Goal: Download file/media

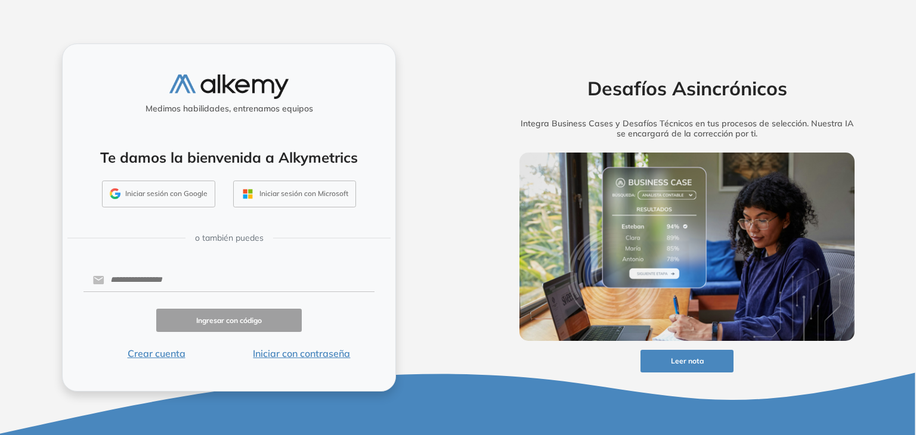
click at [160, 198] on button "Iniciar sesión con Google" at bounding box center [158, 194] width 113 height 27
click at [160, 275] on input "text" at bounding box center [239, 280] width 270 height 23
type input "**********"
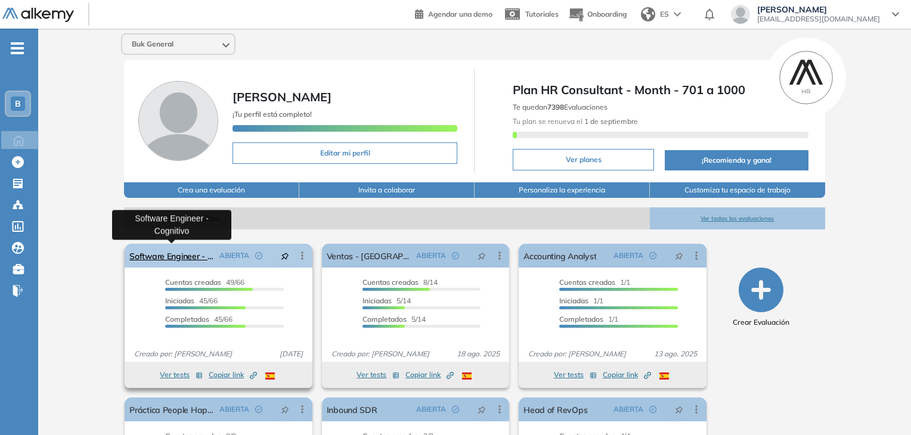
click at [176, 258] on link "Software Engineer - Cognitivo" at bounding box center [171, 256] width 85 height 24
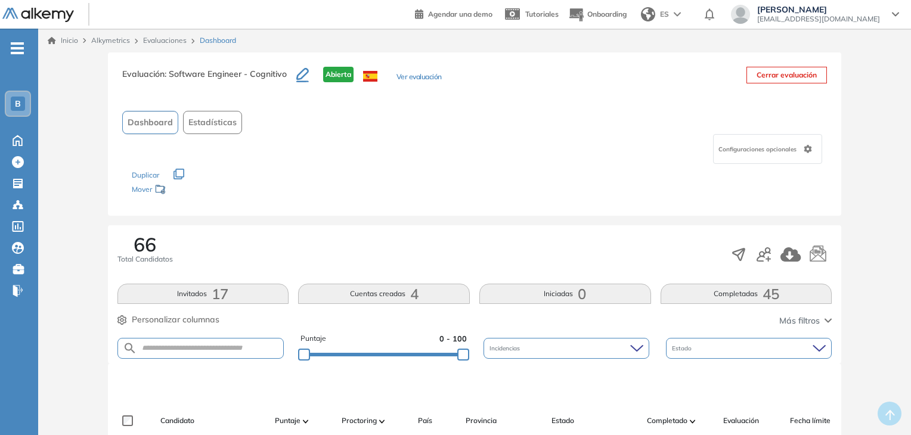
click at [169, 353] on form at bounding box center [200, 348] width 167 height 21
click at [171, 345] on input "text" at bounding box center [210, 348] width 147 height 9
type input "********"
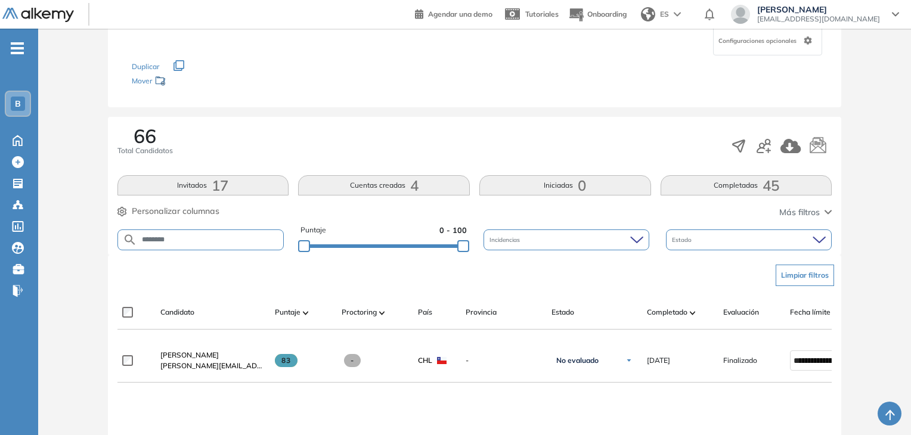
scroll to position [119, 0]
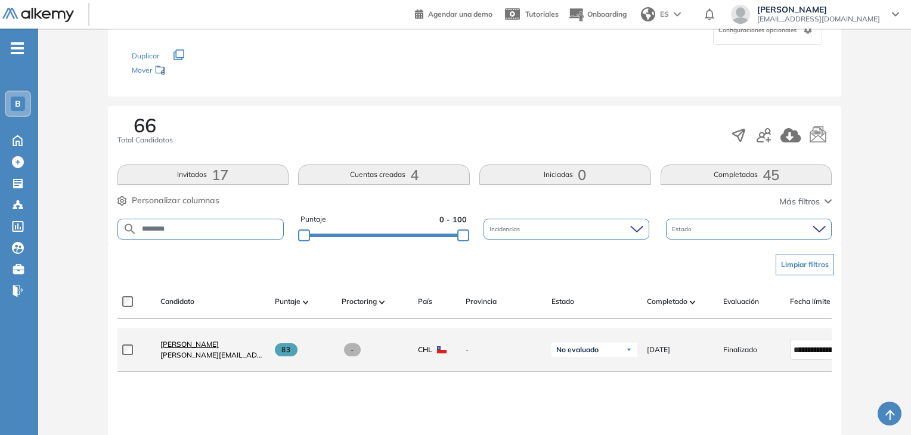
click at [197, 349] on span "Fernando Avila" at bounding box center [189, 344] width 58 height 9
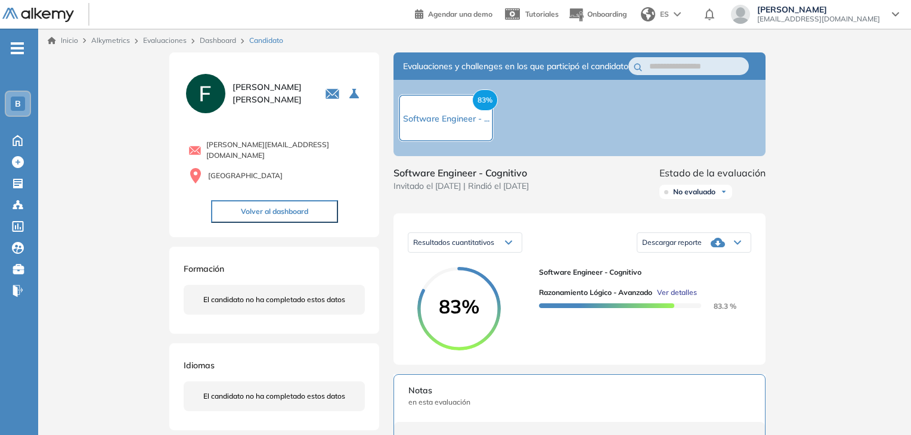
click at [685, 247] on span "Descargar reporte" at bounding box center [672, 243] width 60 height 10
click at [675, 268] on li "Descargar informe completo" at bounding box center [687, 262] width 88 height 12
click at [661, 247] on span "Descargar reporte" at bounding box center [672, 243] width 60 height 10
click at [668, 290] on li "Descargar informe resumido" at bounding box center [687, 284] width 89 height 12
click at [670, 247] on span "Descargar reporte" at bounding box center [672, 243] width 60 height 10
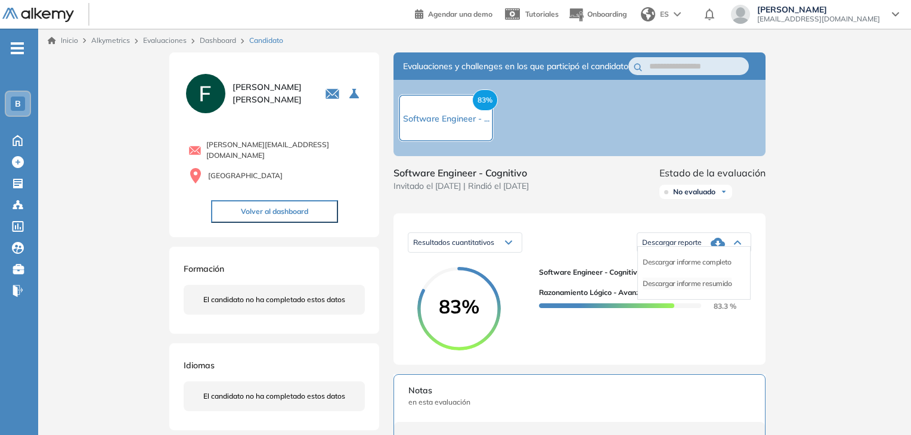
click at [676, 290] on li "Descargar informe resumido" at bounding box center [687, 284] width 89 height 12
click at [691, 197] on span "No evaluado" at bounding box center [694, 192] width 42 height 10
click at [696, 243] on li "Evaluado" at bounding box center [688, 237] width 28 height 12
click at [672, 247] on span "Descargar reporte" at bounding box center [672, 243] width 60 height 10
click at [668, 290] on li "Descargar informe resumido" at bounding box center [687, 284] width 89 height 12
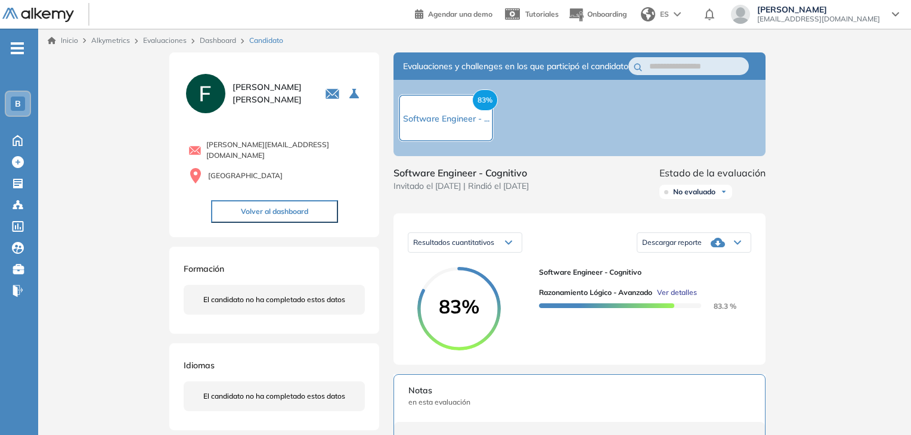
click at [687, 247] on span "Descargar reporte" at bounding box center [672, 243] width 60 height 10
click at [691, 290] on li "Descargar informe resumido" at bounding box center [687, 284] width 89 height 12
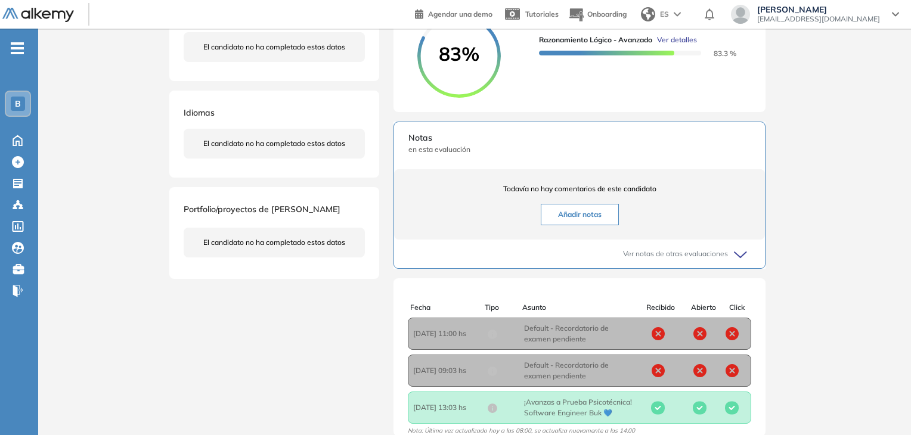
scroll to position [231, 0]
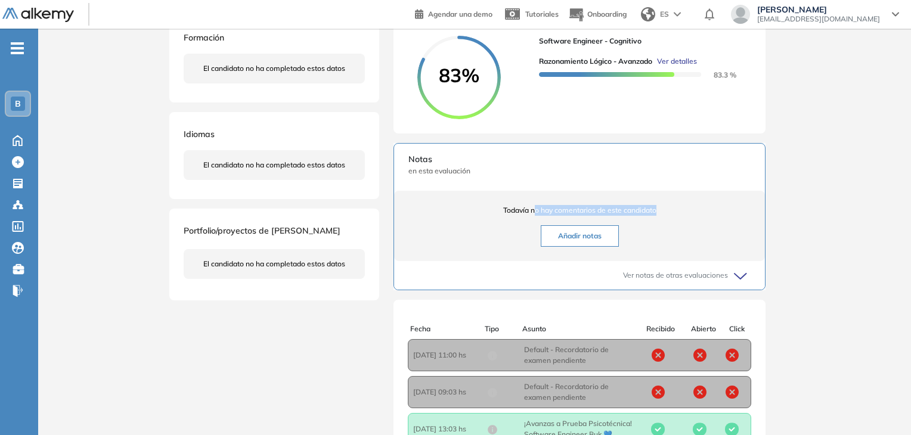
drag, startPoint x: 533, startPoint y: 223, endPoint x: 670, endPoint y: 222, distance: 136.5
click at [670, 216] on span "Todavía no hay comentarios de este candidato" at bounding box center [579, 210] width 342 height 11
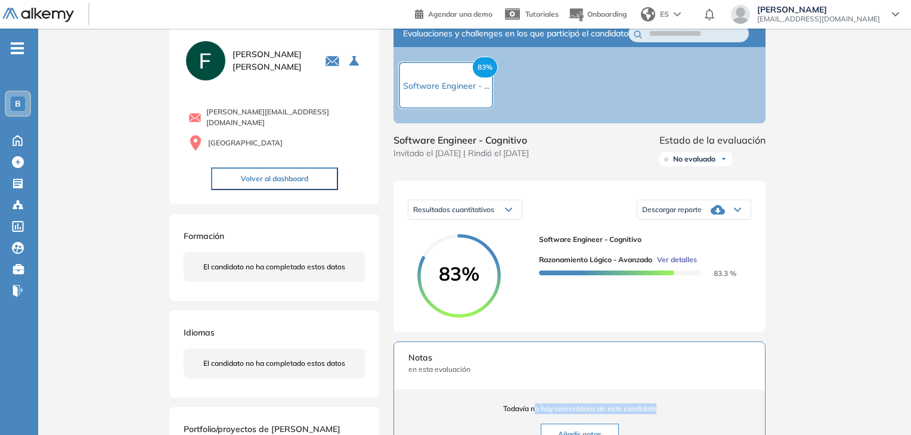
scroll to position [0, 0]
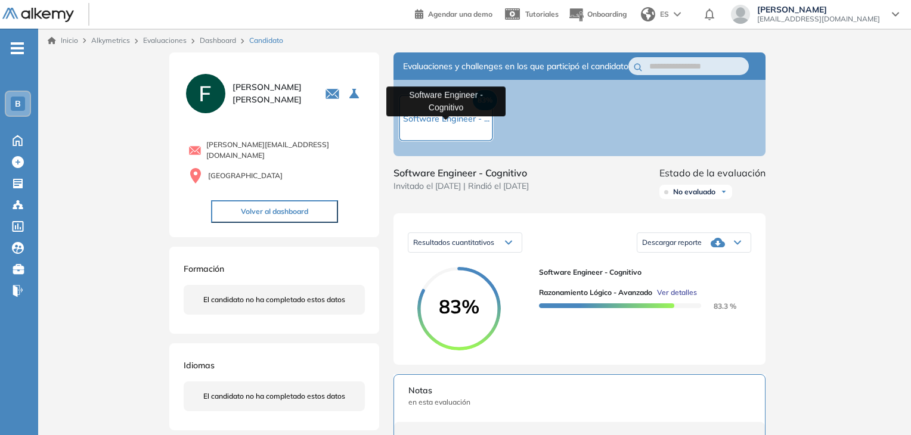
click at [454, 124] on span "Software Engineer - ..." at bounding box center [446, 118] width 86 height 11
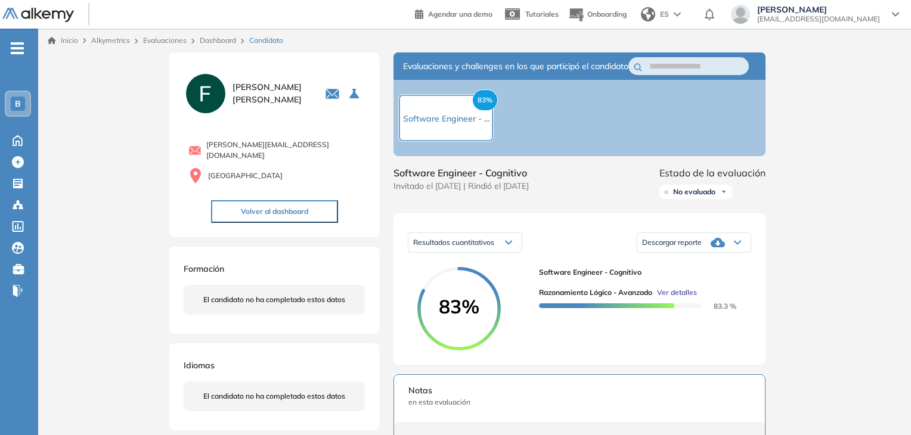
click at [647, 255] on div "Descargar reporte" at bounding box center [693, 243] width 113 height 24
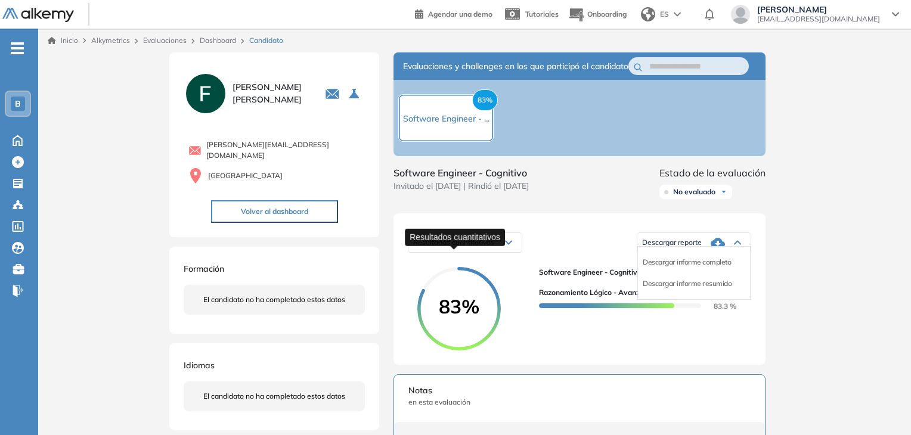
click at [494, 247] on span "Resultados cuantitativos" at bounding box center [453, 242] width 81 height 9
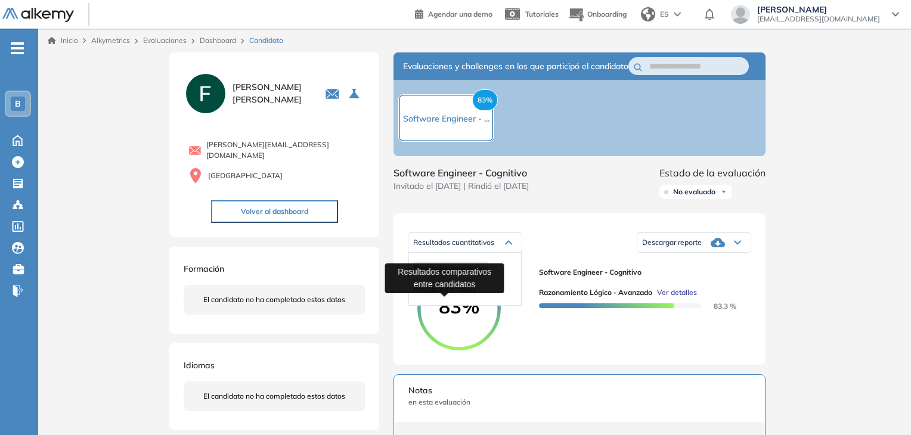
click at [469, 294] on span "Resultados relativos" at bounding box center [444, 289] width 61 height 9
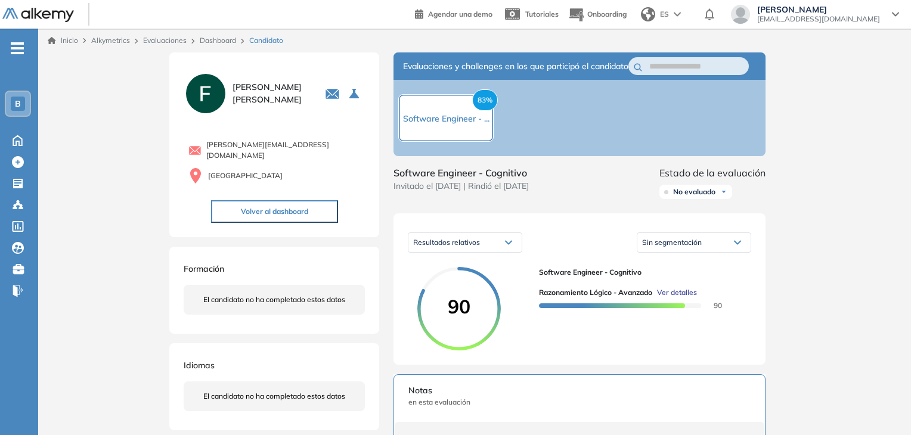
click at [487, 250] on div "Resultados relativos" at bounding box center [464, 242] width 113 height 19
click at [482, 272] on span "Resultados cuantitativos" at bounding box center [451, 267] width 74 height 9
click at [660, 247] on span "Descargar reporte" at bounding box center [672, 243] width 60 height 10
click at [677, 268] on li "Descargar informe completo" at bounding box center [687, 262] width 88 height 12
